Goal: Task Accomplishment & Management: Manage account settings

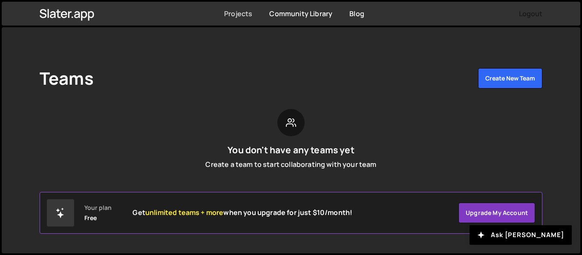
click at [228, 14] on link "Projects" at bounding box center [238, 13] width 28 height 9
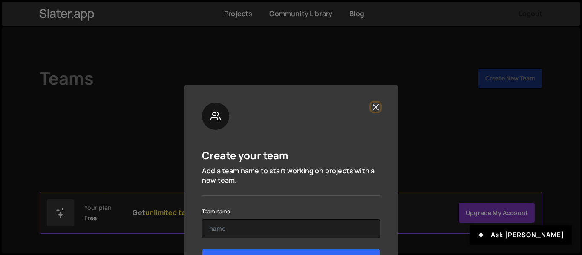
click at [374, 107] on button "Close" at bounding box center [375, 107] width 9 height 9
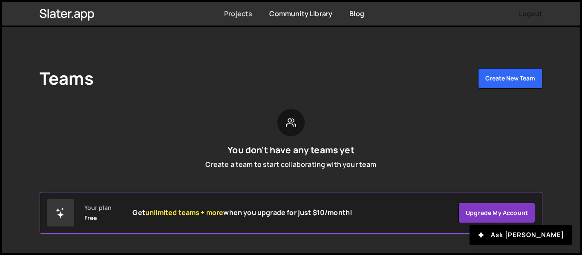
click at [234, 16] on link "Projects" at bounding box center [238, 13] width 28 height 9
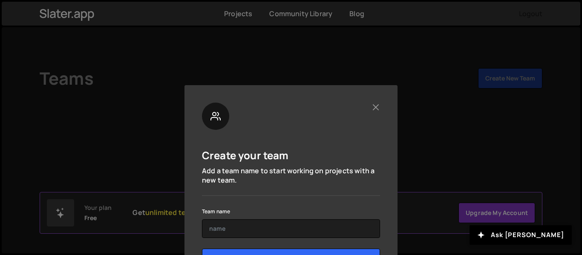
scroll to position [41, 0]
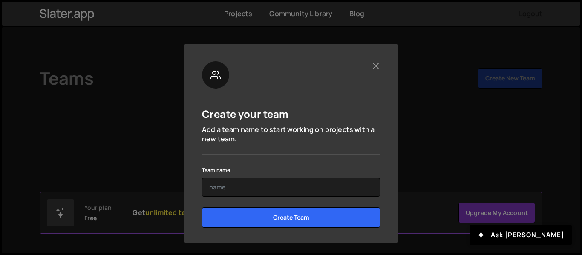
click at [277, 174] on div "Team name" at bounding box center [291, 181] width 178 height 32
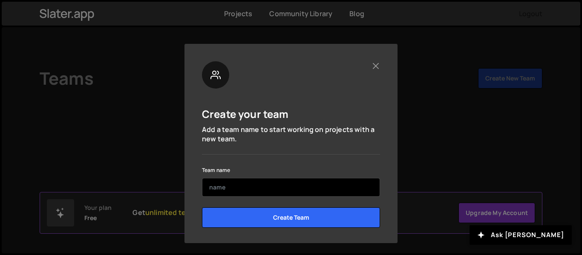
click at [278, 182] on input "text" at bounding box center [291, 187] width 178 height 19
type input "w"
type input "whit"
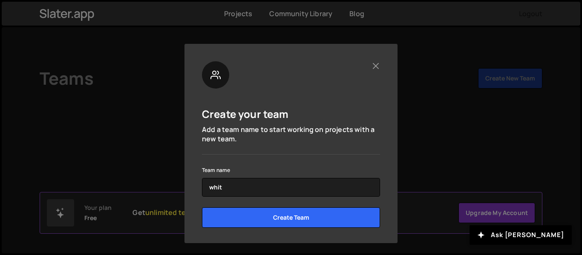
click at [301, 202] on form "Team name whit Create Team" at bounding box center [291, 199] width 178 height 69
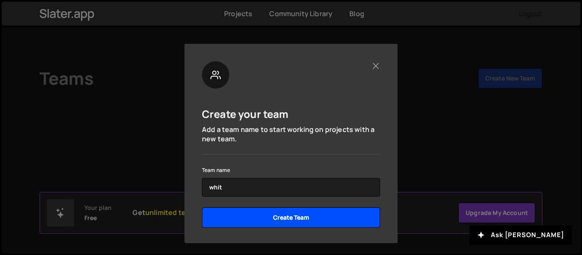
click at [302, 210] on input "Create Team" at bounding box center [291, 218] width 178 height 20
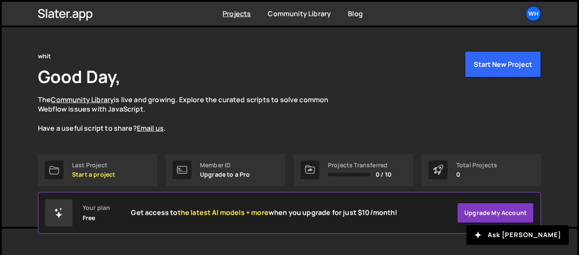
scroll to position [20, 0]
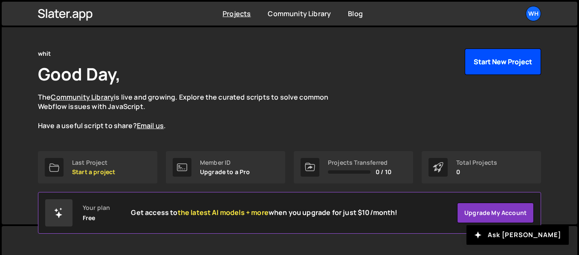
click at [478, 63] on button "Start New Project" at bounding box center [503, 62] width 76 height 26
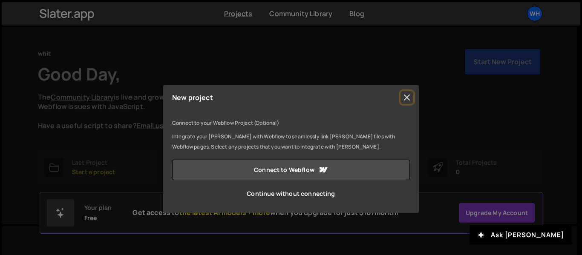
click at [412, 98] on button "Close" at bounding box center [407, 97] width 13 height 13
